Goal: Information Seeking & Learning: Learn about a topic

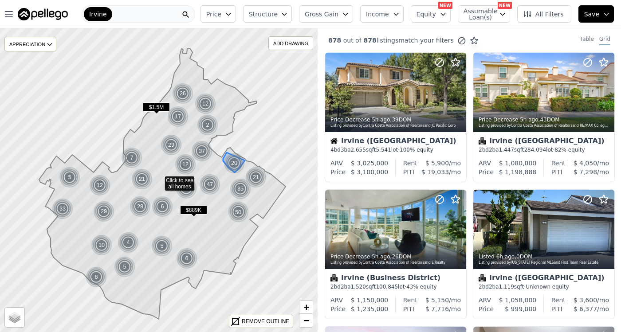
click at [261, 17] on span "Structure" at bounding box center [263, 14] width 28 height 9
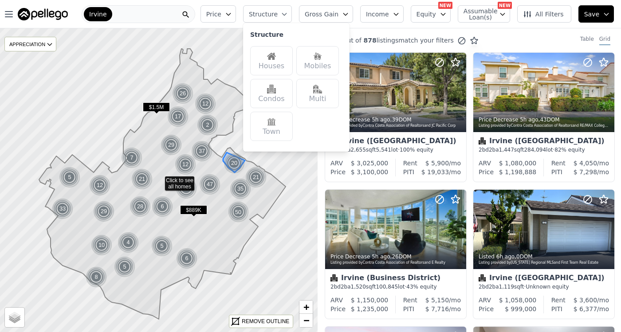
click at [302, 12] on div "Price Structure Structure Houses Mobiles Condos Multi Town Reset Gross Gain Inc…" at bounding box center [409, 14] width 424 height 28
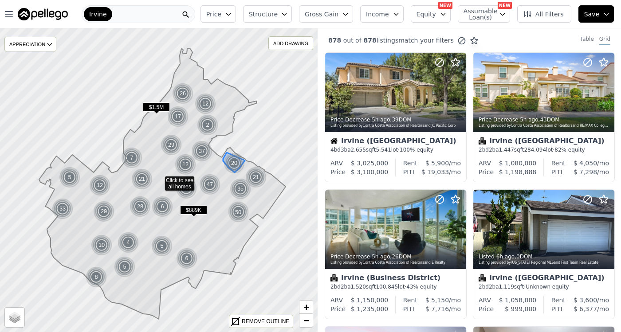
click at [315, 14] on span "Gross Gain" at bounding box center [322, 14] width 34 height 9
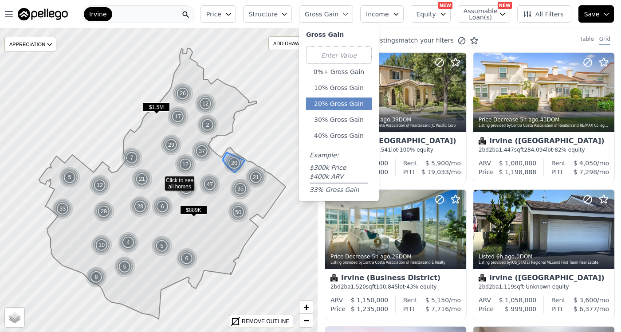
click at [324, 106] on button "20% Gross Gain" at bounding box center [339, 104] width 66 height 12
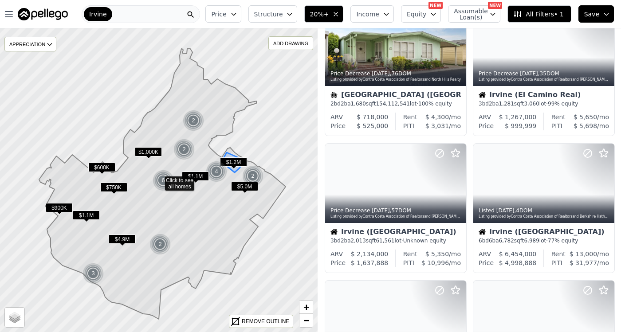
scroll to position [150, 0]
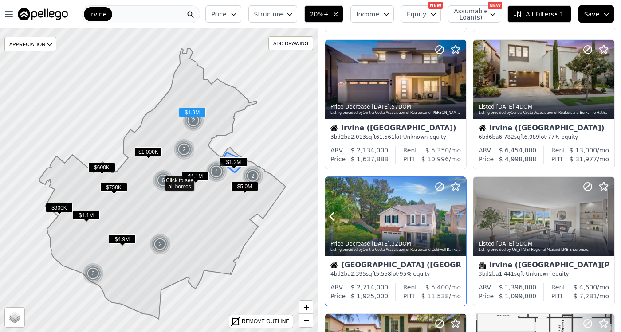
click at [456, 217] on icon at bounding box center [459, 216] width 14 height 14
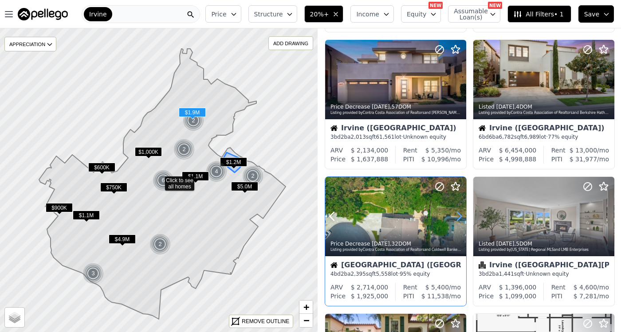
click at [456, 217] on icon at bounding box center [459, 216] width 14 height 14
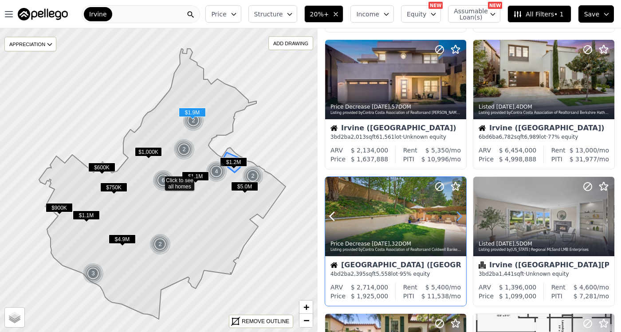
click at [456, 217] on icon at bounding box center [459, 216] width 14 height 14
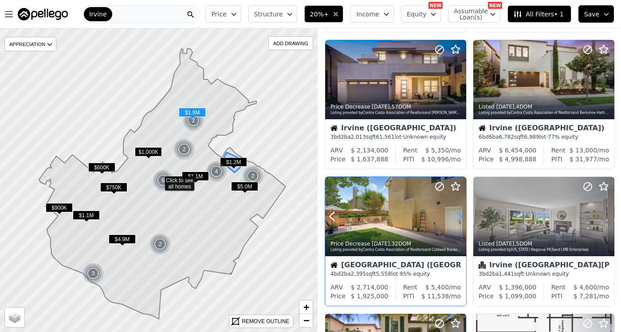
click at [456, 217] on icon at bounding box center [459, 216] width 14 height 14
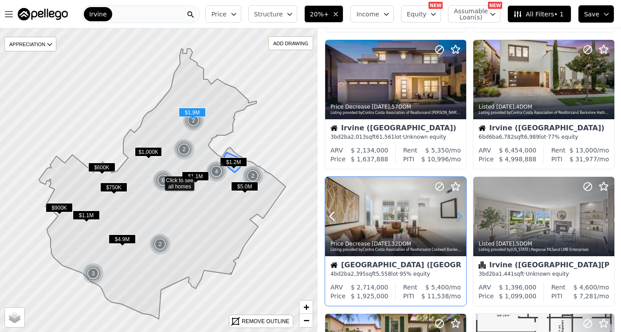
click at [456, 217] on icon at bounding box center [459, 216] width 14 height 14
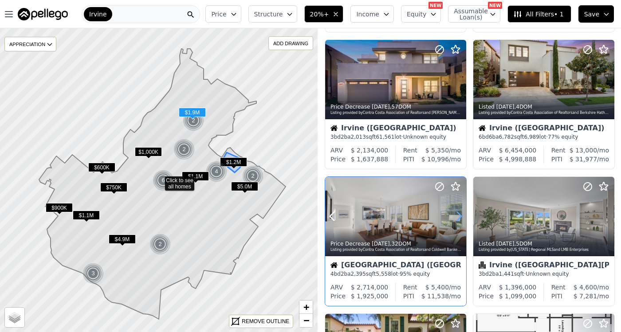
click at [456, 217] on icon at bounding box center [459, 216] width 14 height 14
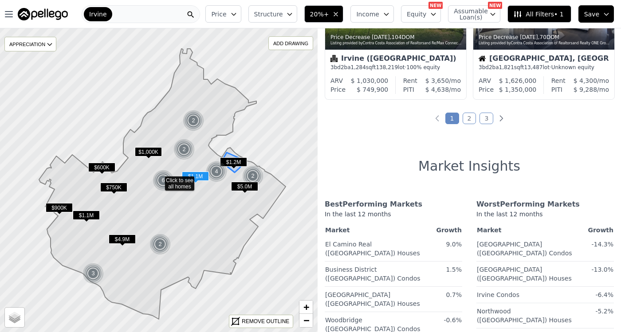
scroll to position [1007, 0]
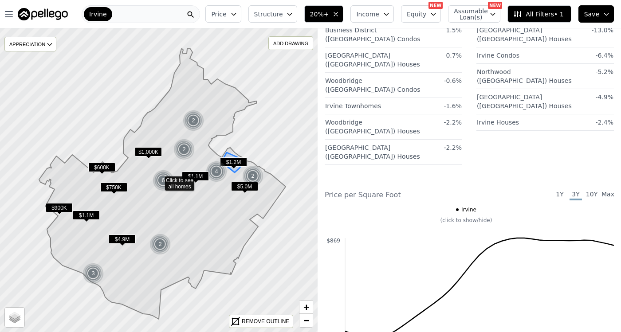
click at [339, 13] on icon "button" at bounding box center [335, 14] width 7 height 7
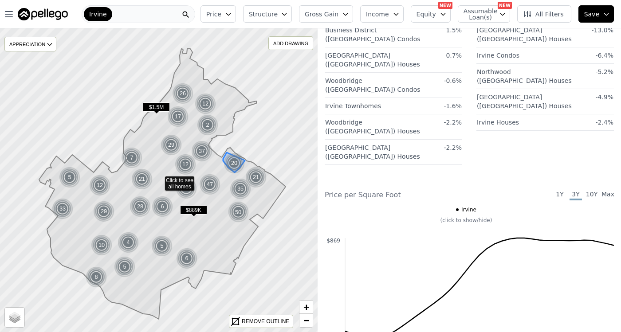
click at [162, 19] on div "Irvine" at bounding box center [139, 14] width 114 height 18
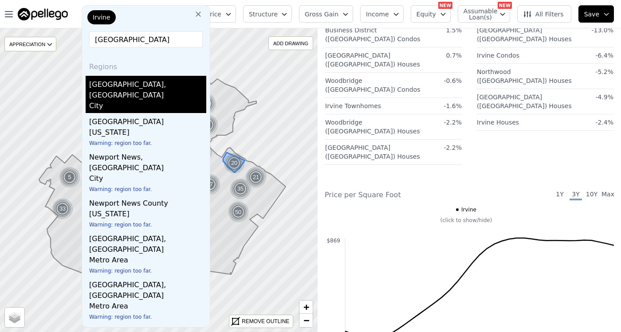
type input "[GEOGRAPHIC_DATA]"
click at [135, 83] on div "[GEOGRAPHIC_DATA], [GEOGRAPHIC_DATA]" at bounding box center [147, 88] width 117 height 25
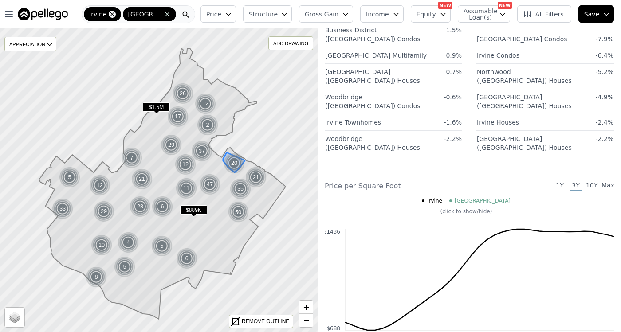
click at [111, 12] on icon at bounding box center [112, 14] width 7 height 7
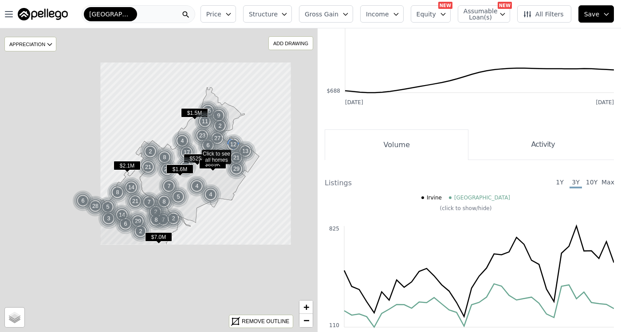
scroll to position [916, 0]
